Goal: Use online tool/utility: Utilize a website feature to perform a specific function

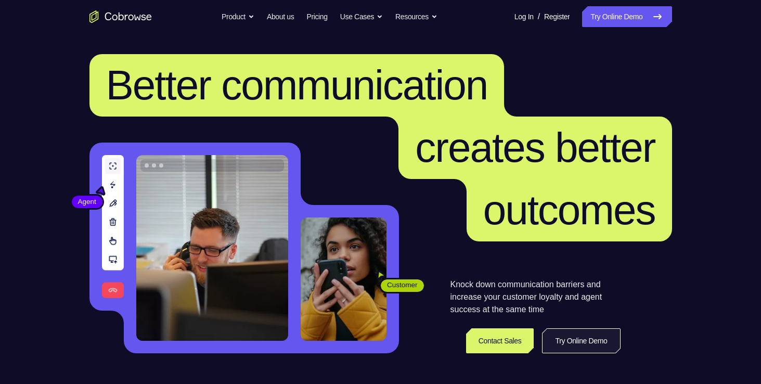
click at [576, 347] on link "Try Online Demo" at bounding box center [581, 340] width 78 height 25
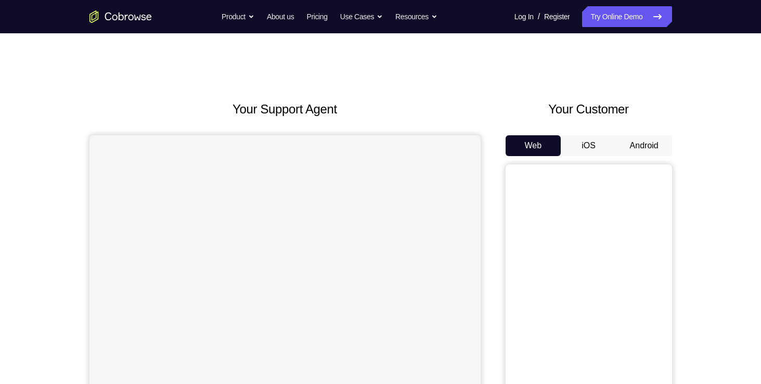
click at [639, 151] on button "Android" at bounding box center [645, 145] width 56 height 21
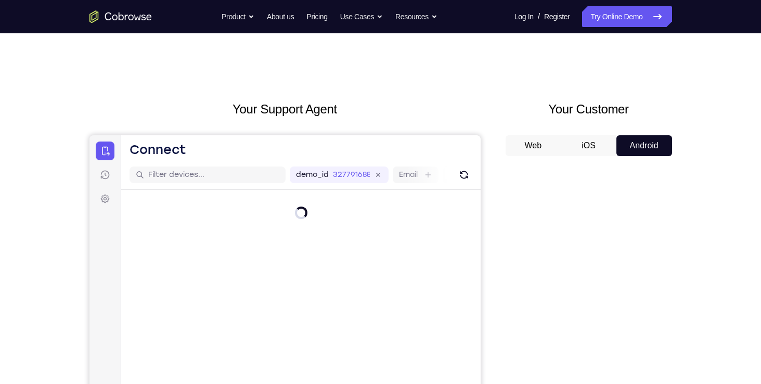
click at [482, 101] on div "Your Support Agent Your Customer Web iOS Android" at bounding box center [381, 292] width 583 height 385
drag, startPoint x: 571, startPoint y: 236, endPoint x: 193, endPoint y: 267, distance: 379.6
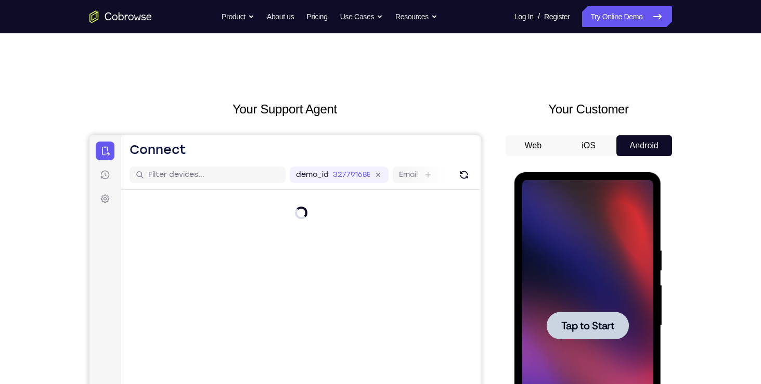
click at [578, 313] on div at bounding box center [588, 326] width 82 height 28
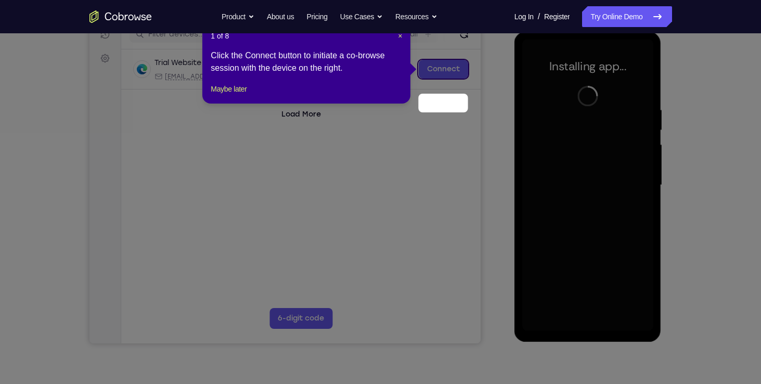
scroll to position [106, 0]
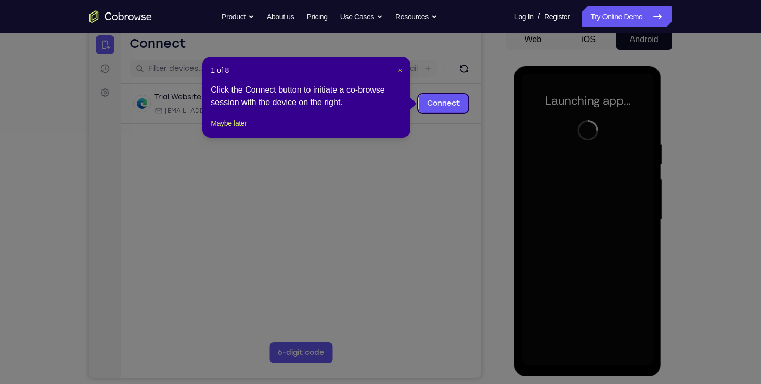
click at [398, 70] on span "×" at bounding box center [400, 70] width 4 height 8
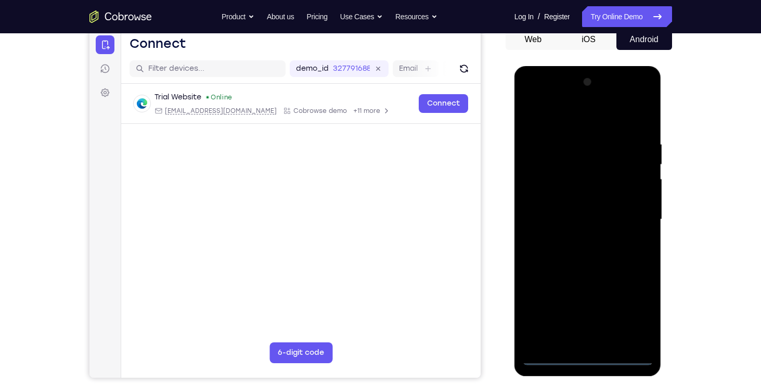
click at [529, 97] on div at bounding box center [587, 219] width 131 height 291
click at [632, 216] on div at bounding box center [587, 219] width 131 height 291
click at [641, 267] on div at bounding box center [587, 219] width 131 height 291
click at [599, 338] on div at bounding box center [587, 219] width 131 height 291
click at [603, 341] on div at bounding box center [587, 219] width 131 height 291
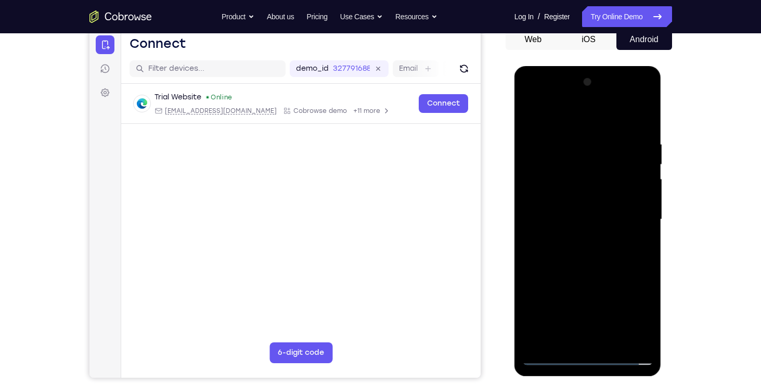
click at [544, 211] on div at bounding box center [587, 219] width 131 height 291
click at [546, 211] on div at bounding box center [587, 219] width 131 height 291
click at [575, 195] on div at bounding box center [587, 219] width 131 height 291
click at [582, 215] on div at bounding box center [587, 219] width 131 height 291
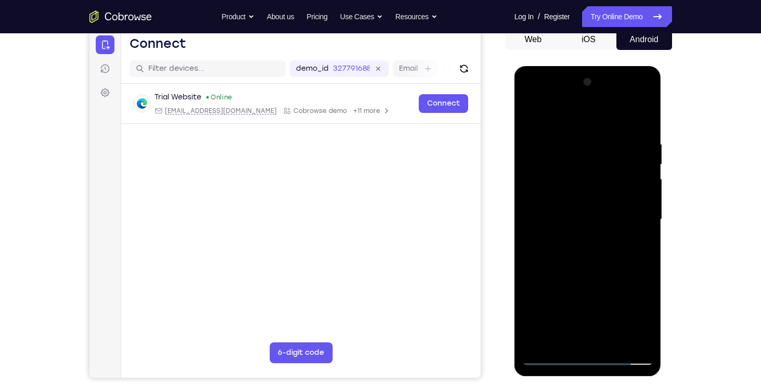
click at [583, 250] on div at bounding box center [587, 219] width 131 height 291
click at [598, 253] on div at bounding box center [587, 219] width 131 height 291
click at [573, 245] on div at bounding box center [587, 219] width 131 height 291
click at [637, 230] on div at bounding box center [587, 219] width 131 height 291
click at [561, 219] on div at bounding box center [587, 219] width 131 height 291
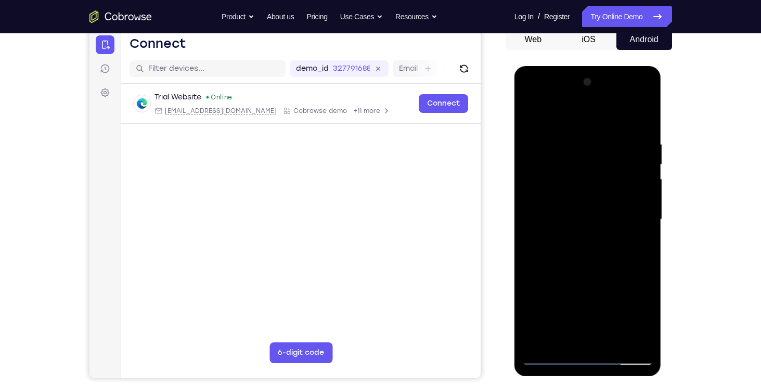
click at [565, 250] on div at bounding box center [587, 219] width 131 height 291
click at [590, 234] on div at bounding box center [587, 219] width 131 height 291
click at [594, 246] on div at bounding box center [587, 219] width 131 height 291
click at [595, 230] on div at bounding box center [587, 219] width 131 height 291
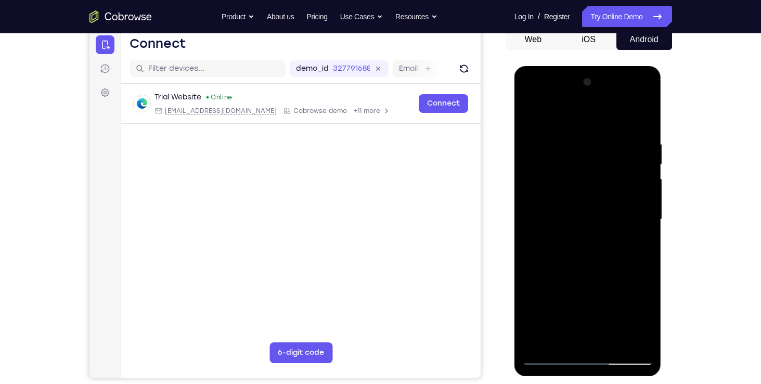
click at [592, 218] on div at bounding box center [587, 219] width 131 height 291
click at [596, 249] on div at bounding box center [587, 219] width 131 height 291
click at [599, 247] on div at bounding box center [587, 219] width 131 height 291
click at [603, 250] on div at bounding box center [587, 219] width 131 height 291
click at [594, 247] on div at bounding box center [587, 219] width 131 height 291
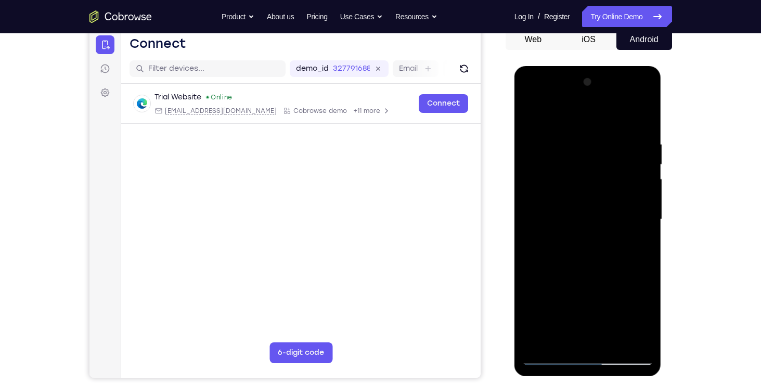
click at [594, 235] on div at bounding box center [587, 219] width 131 height 291
click at [599, 216] on div at bounding box center [587, 219] width 131 height 291
click at [596, 250] on div at bounding box center [587, 219] width 131 height 291
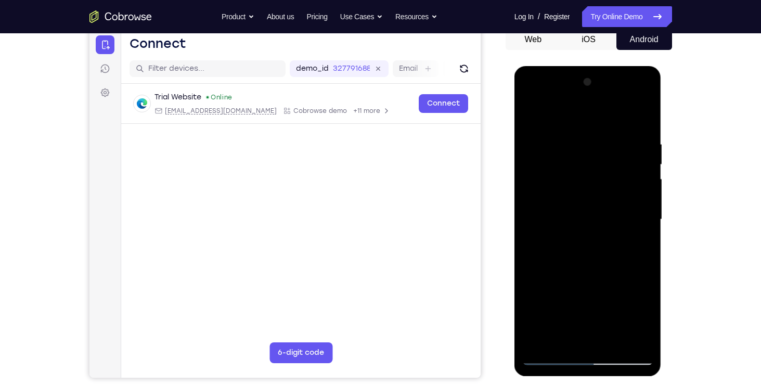
click at [596, 236] on div at bounding box center [587, 219] width 131 height 291
click at [592, 218] on div at bounding box center [587, 219] width 131 height 291
click at [592, 250] on div at bounding box center [587, 219] width 131 height 291
click at [530, 97] on div at bounding box center [587, 219] width 131 height 291
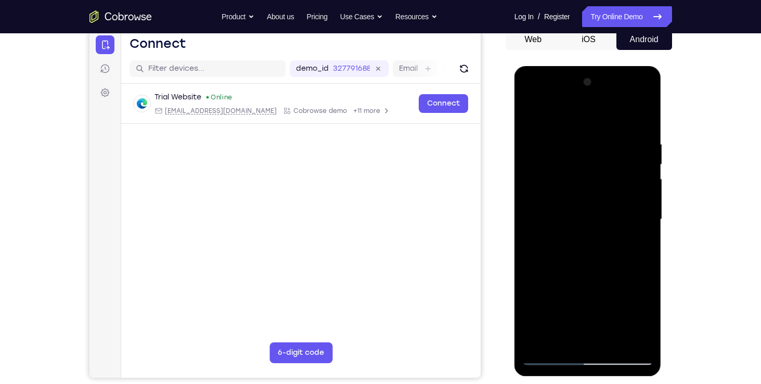
click at [633, 212] on div at bounding box center [587, 219] width 131 height 291
click at [599, 339] on div at bounding box center [587, 219] width 131 height 291
click at [600, 340] on div at bounding box center [587, 219] width 131 height 291
click at [560, 213] on div at bounding box center [587, 219] width 131 height 291
click at [579, 165] on div at bounding box center [587, 219] width 131 height 291
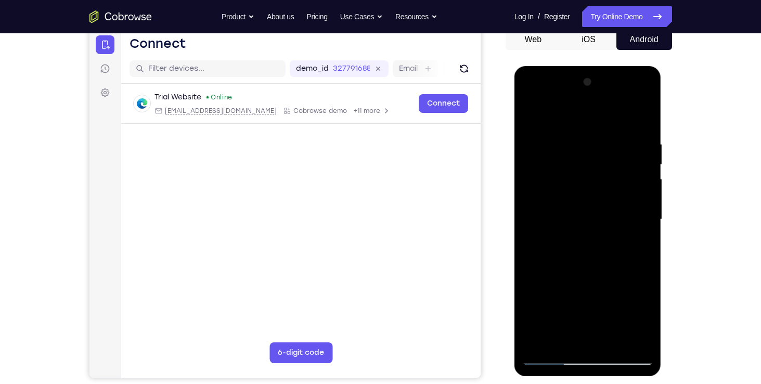
click at [571, 201] on div at bounding box center [587, 219] width 131 height 291
click at [640, 194] on div at bounding box center [587, 219] width 131 height 291
click at [620, 222] on div at bounding box center [587, 219] width 131 height 291
click at [621, 249] on div at bounding box center [587, 219] width 131 height 291
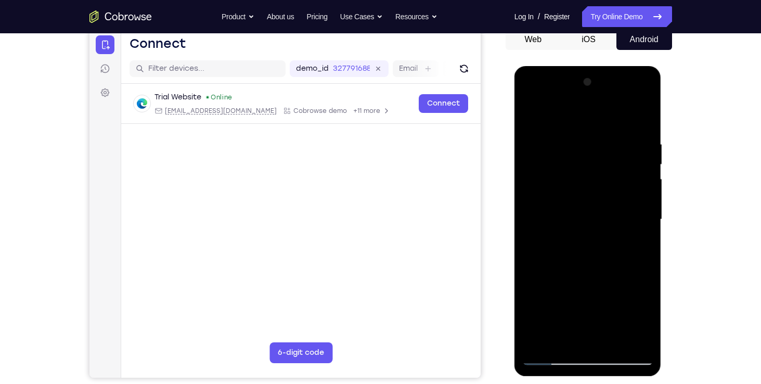
click at [621, 249] on div at bounding box center [587, 219] width 131 height 291
